Goal: Task Accomplishment & Management: Use online tool/utility

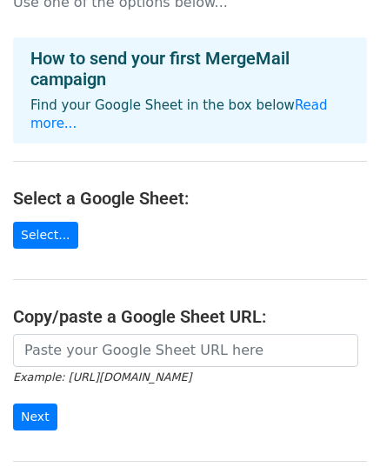
scroll to position [87, 0]
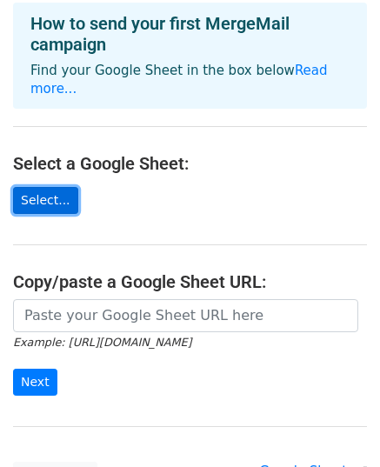
click at [40, 187] on link "Select..." at bounding box center [45, 200] width 65 height 27
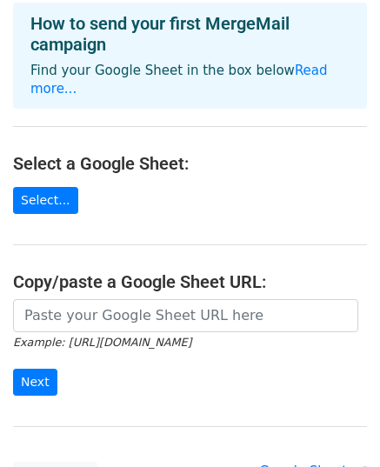
click at [48, 166] on main "Choose a Google Sheet Use one of the options below... How to send your first Me…" at bounding box center [190, 207] width 380 height 563
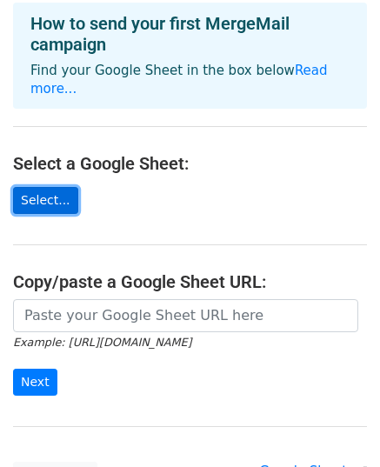
click at [44, 187] on link "Select..." at bounding box center [45, 200] width 65 height 27
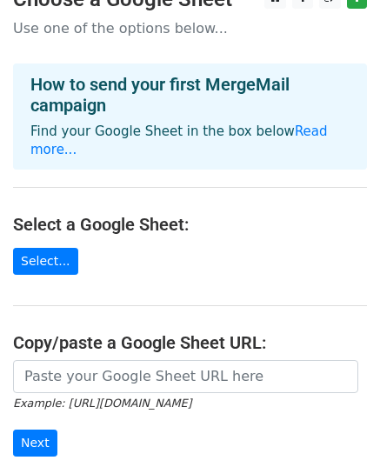
scroll to position [0, 0]
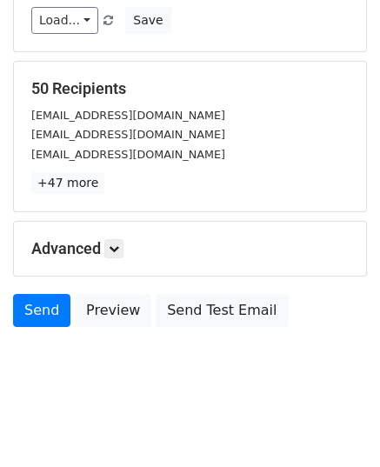
scroll to position [274, 0]
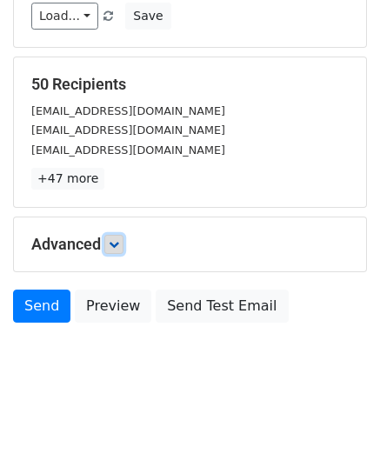
click at [119, 245] on icon at bounding box center [114, 244] width 10 height 10
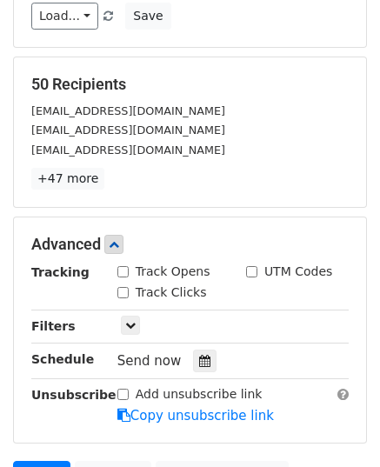
click at [130, 271] on div "Track Opens" at bounding box center [164, 272] width 93 height 18
click at [124, 271] on input "Track Opens" at bounding box center [123, 271] width 11 height 11
checkbox input "true"
click at [125, 287] on input "Track Clicks" at bounding box center [123, 292] width 11 height 11
checkbox input "true"
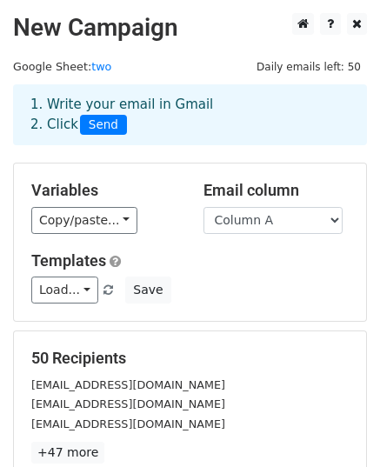
scroll to position [444, 0]
